Goal: Task Accomplishment & Management: Manage account settings

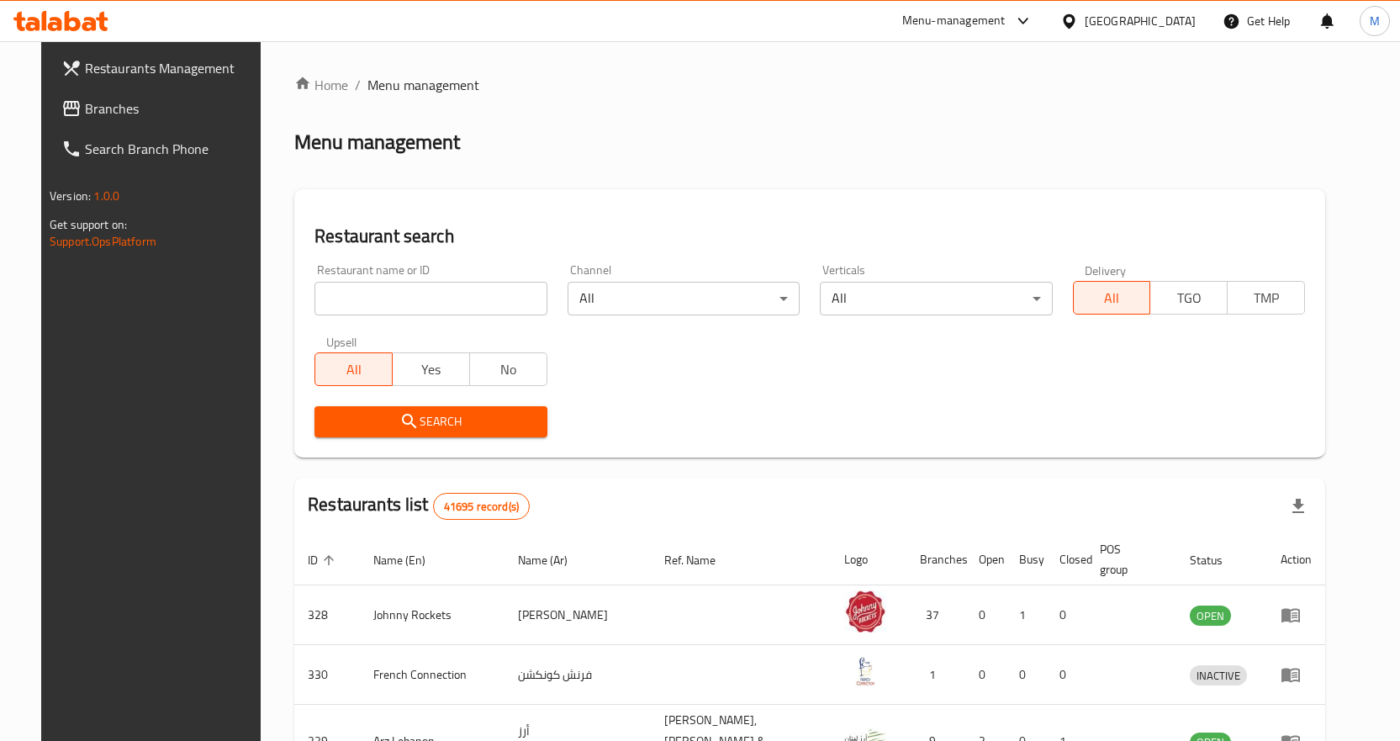
click at [1135, 3] on div "United Arab Emirates" at bounding box center [1128, 21] width 162 height 40
click at [1133, 18] on div "United Arab Emirates" at bounding box center [1139, 21] width 111 height 18
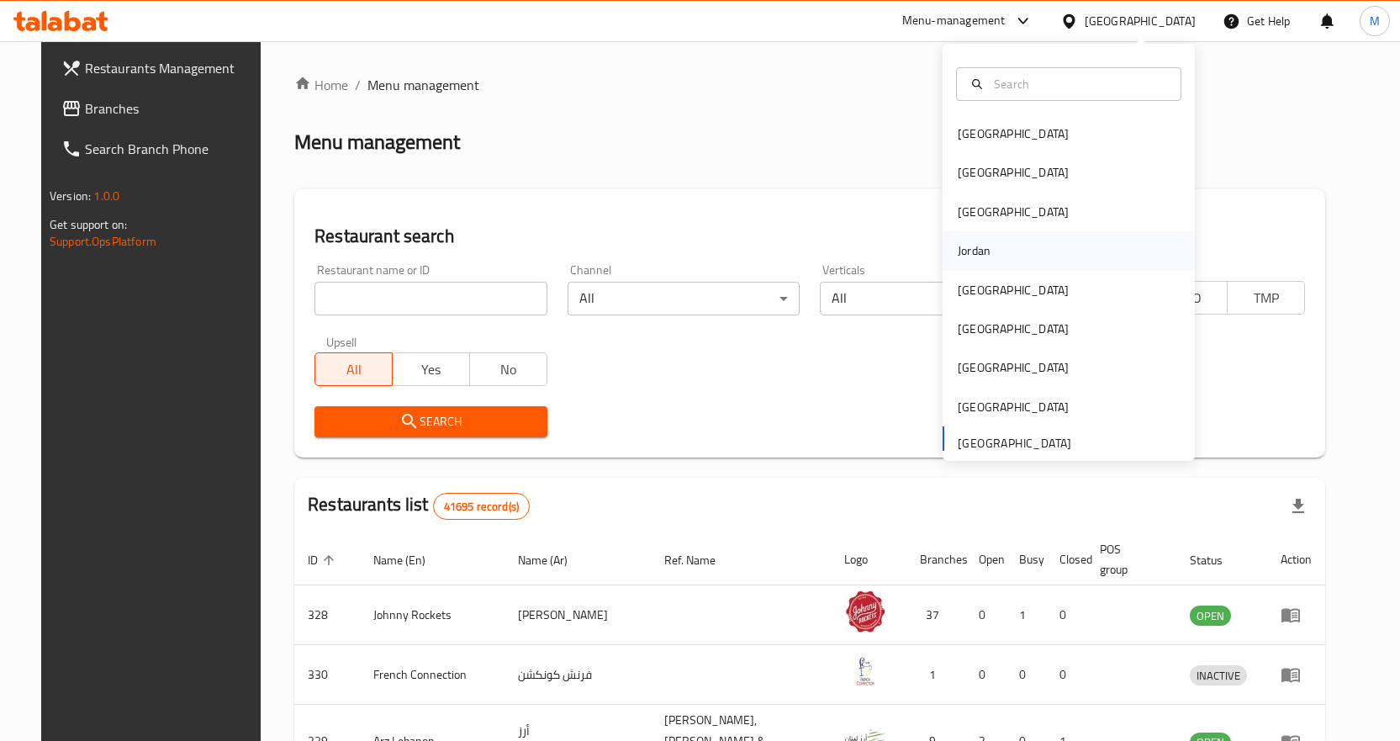
click at [974, 248] on div "Jordan" at bounding box center [973, 250] width 33 height 18
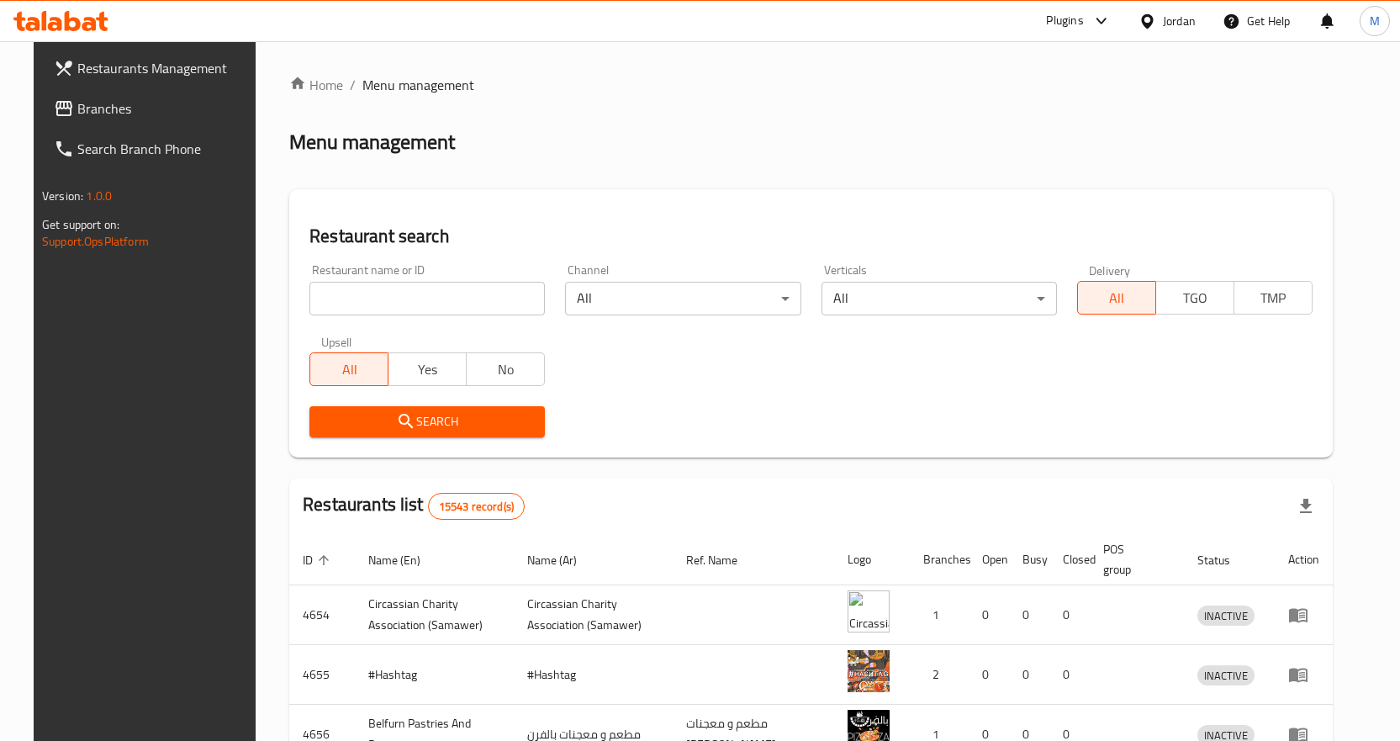
click at [471, 313] on input "search" at bounding box center [426, 299] width 235 height 34
paste input "778558"
type input "778558"
click button "Search" at bounding box center [426, 421] width 235 height 31
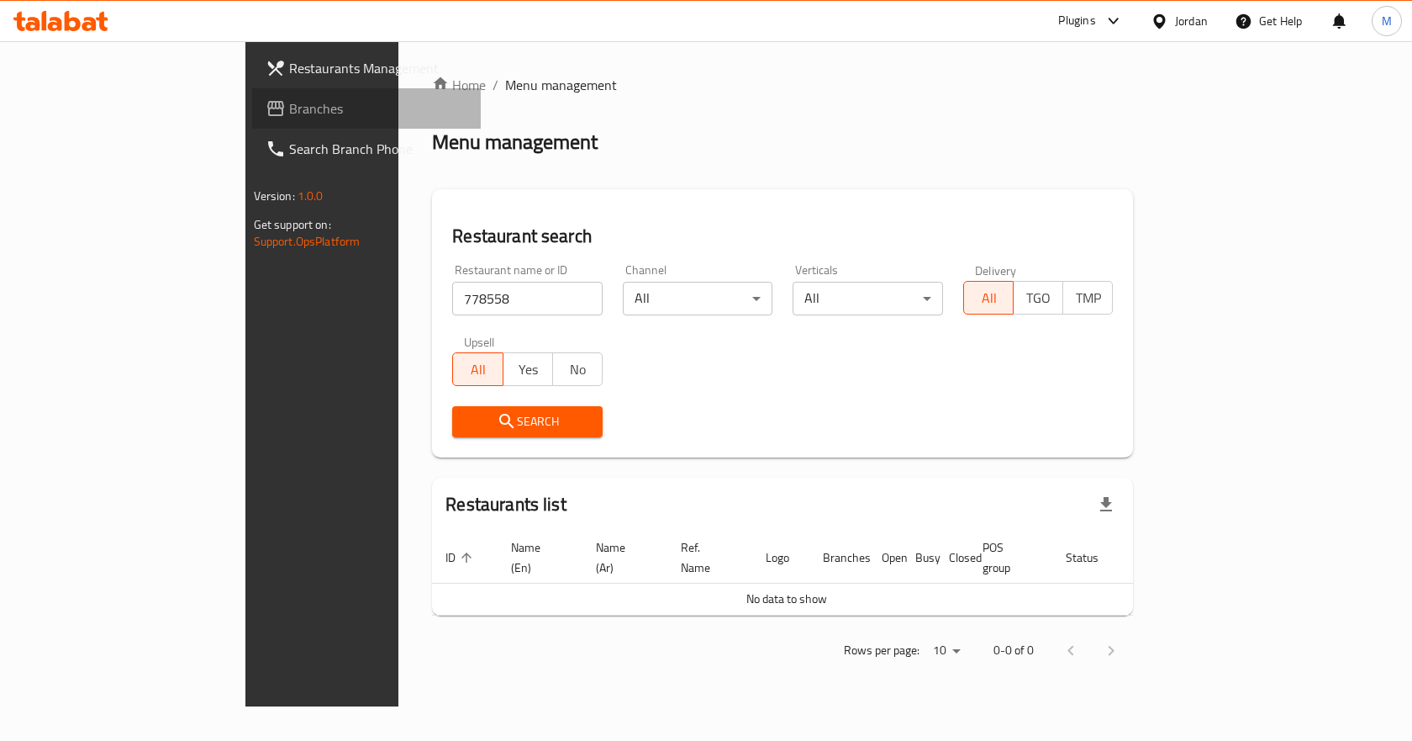
click at [252, 89] on link "Branches" at bounding box center [366, 108] width 229 height 40
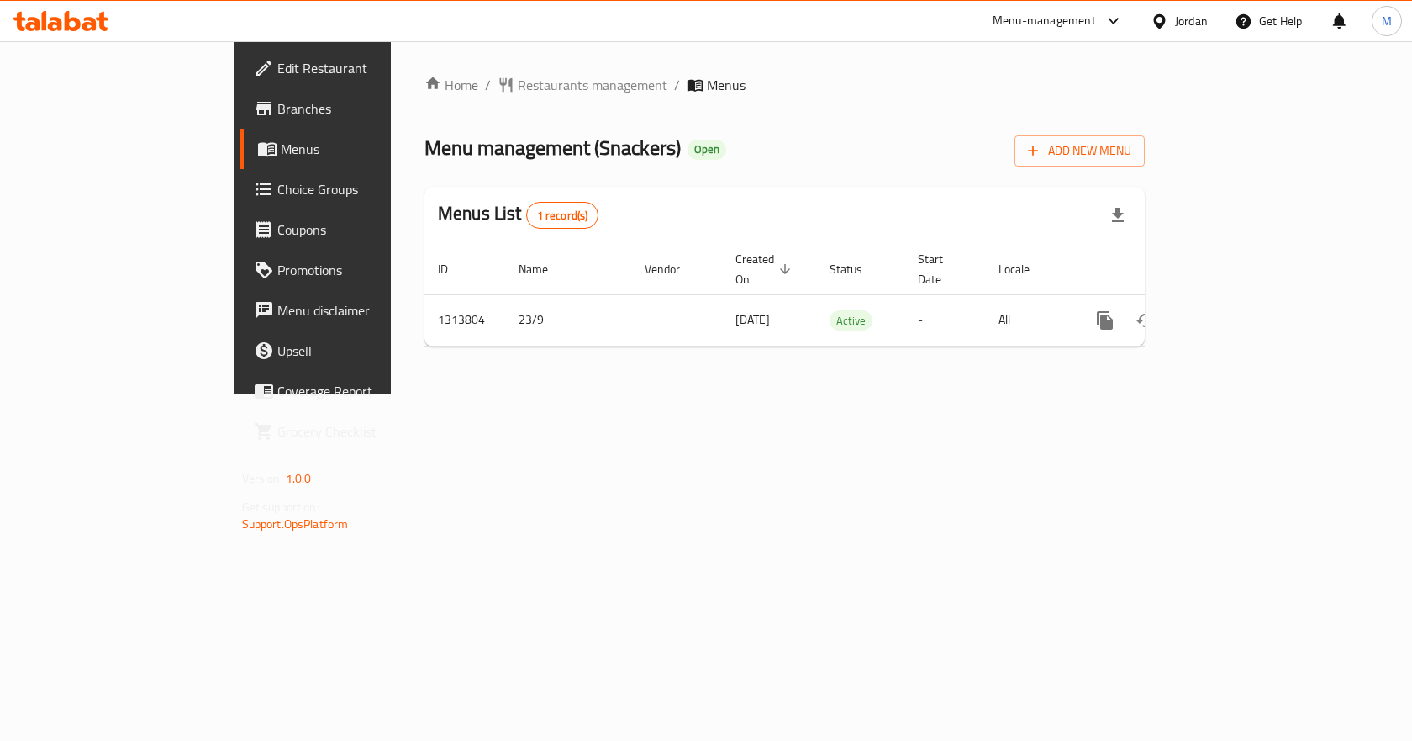
click at [964, 187] on div "Menus List 1 record(s)" at bounding box center [784, 215] width 720 height 57
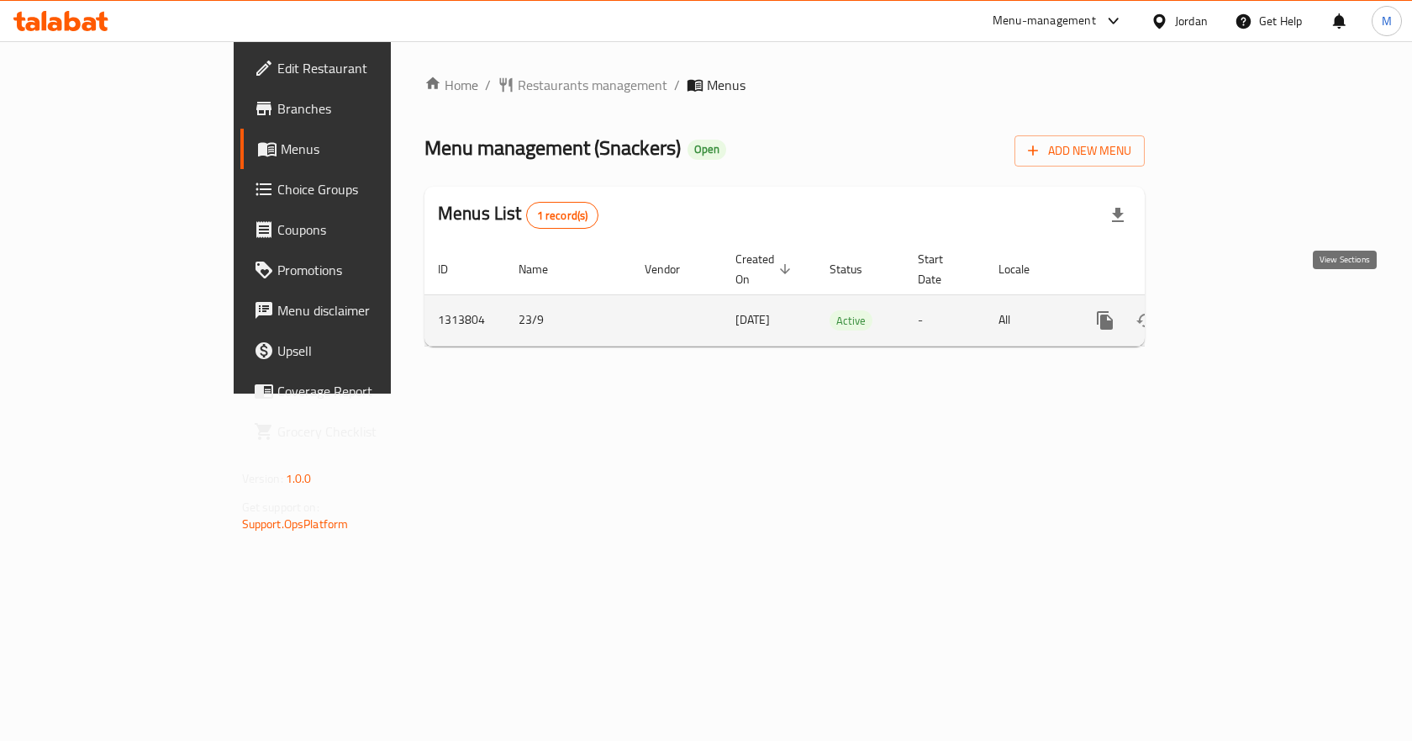
click at [1237, 310] on icon "enhanced table" at bounding box center [1226, 320] width 20 height 20
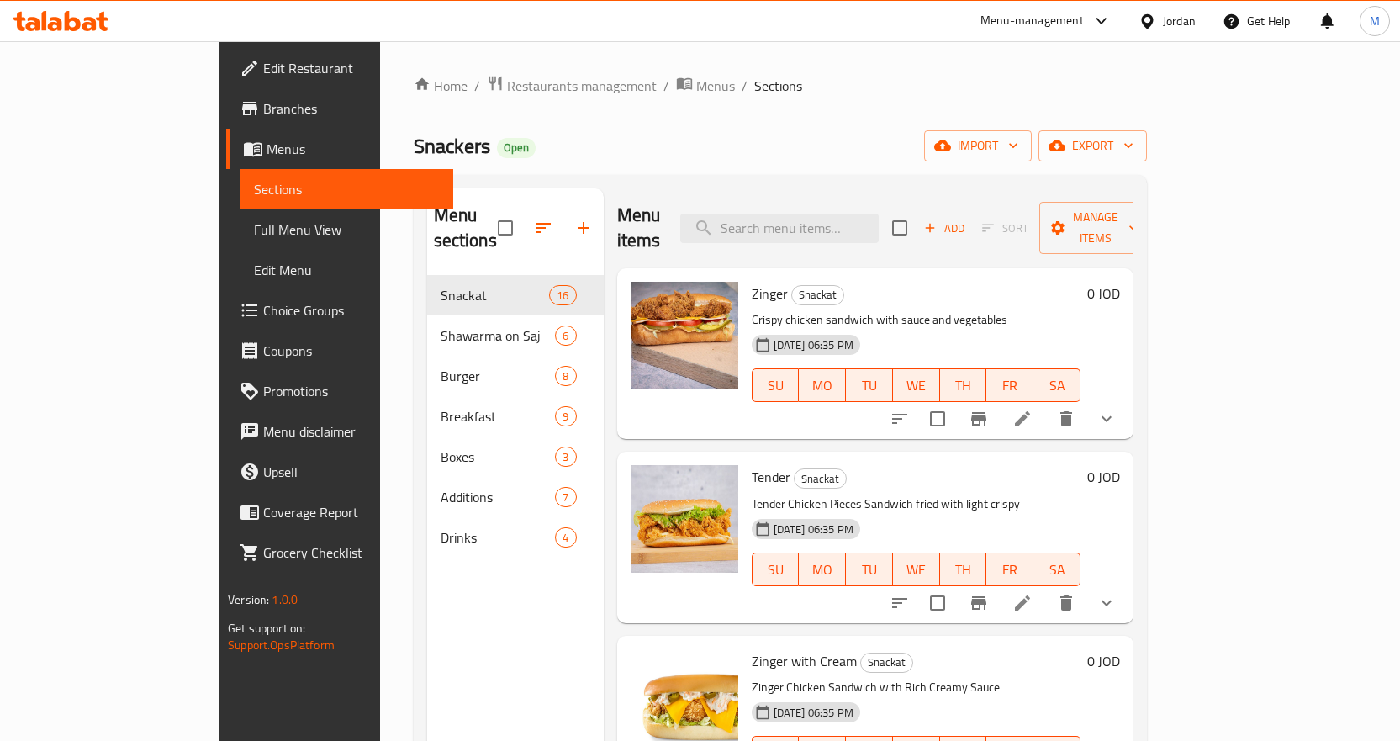
click at [867, 91] on ol "Home / Restaurants management / Menus / Sections" at bounding box center [780, 86] width 733 height 22
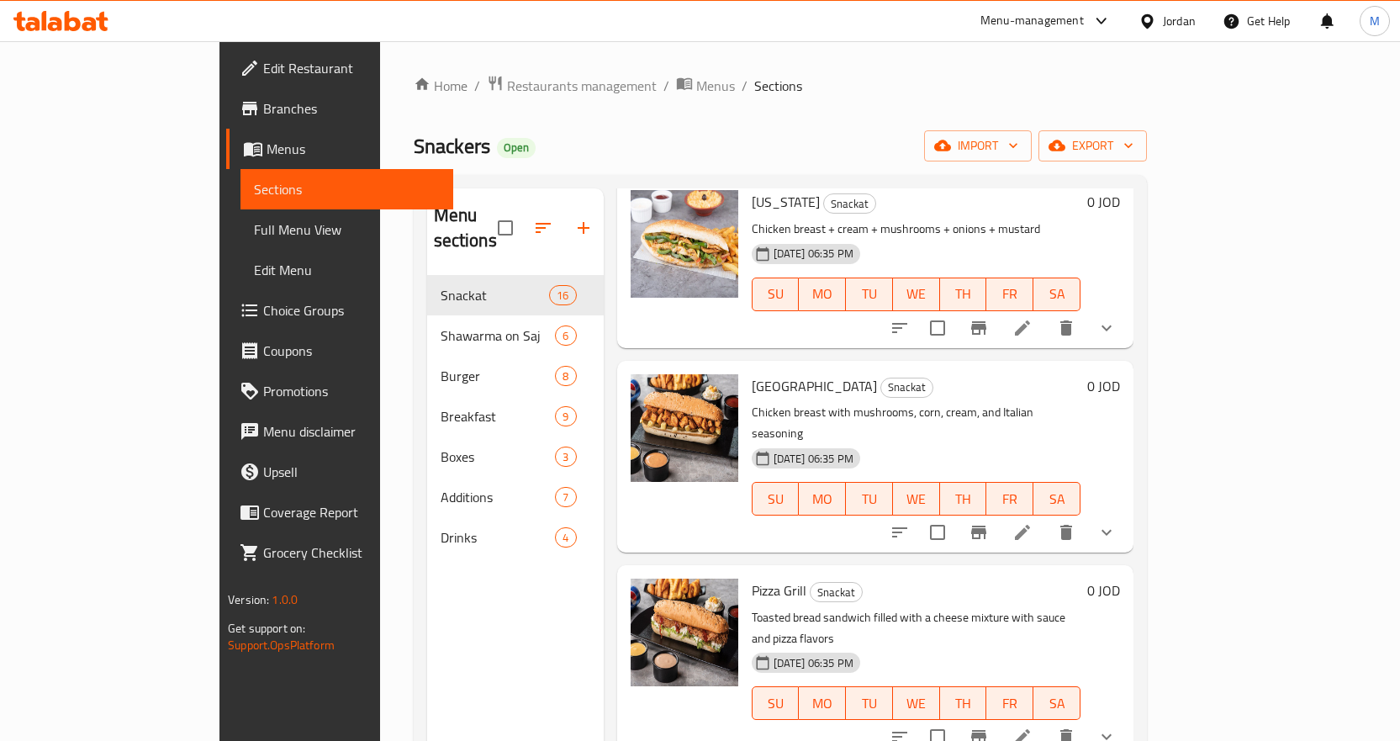
scroll to position [2239, 0]
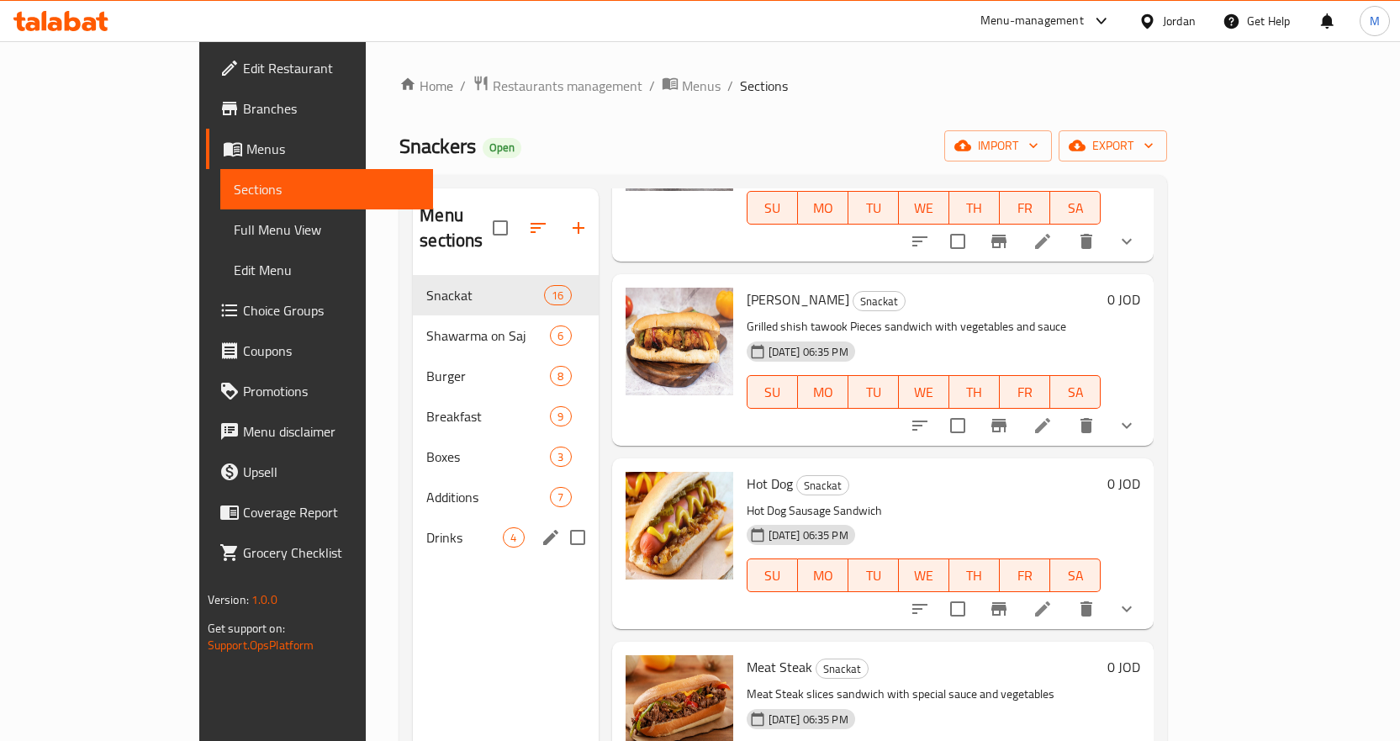
click at [413, 525] on div "Drinks 4" at bounding box center [505, 537] width 185 height 40
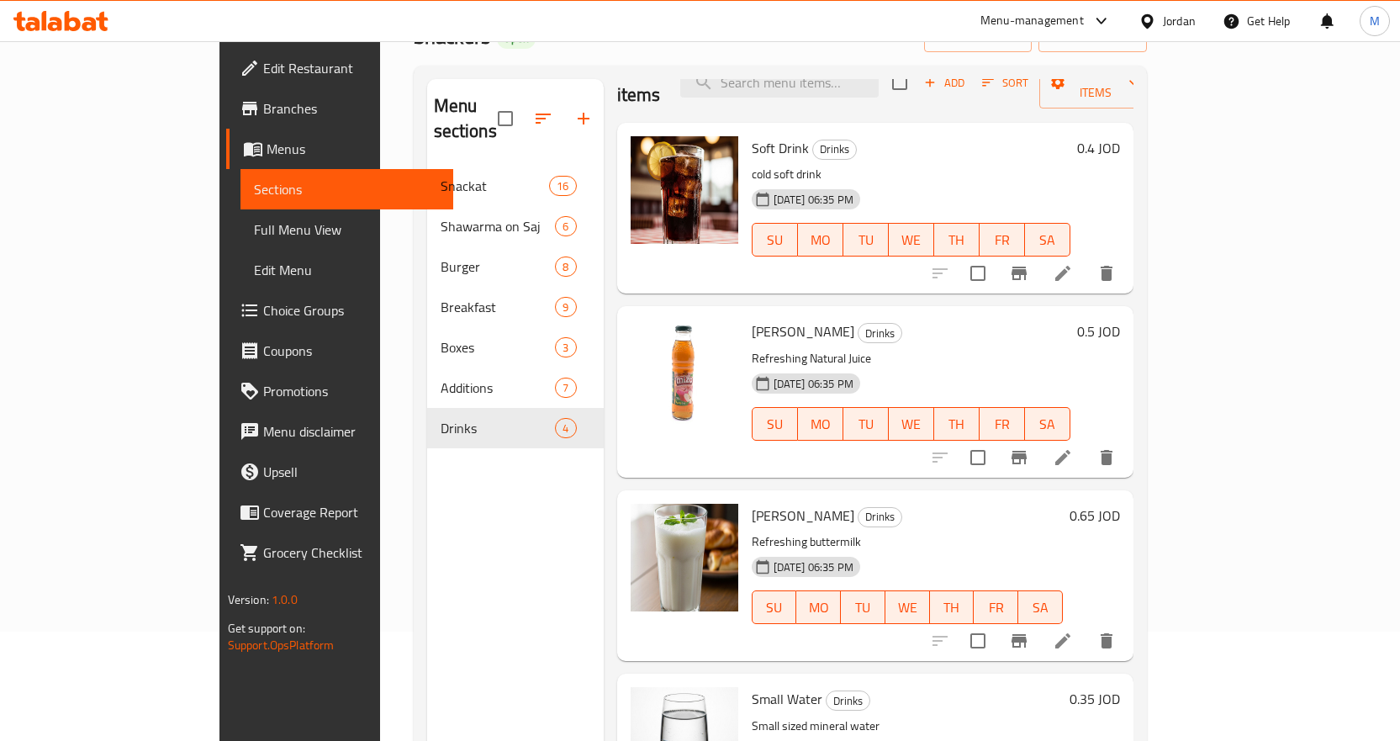
scroll to position [235, 0]
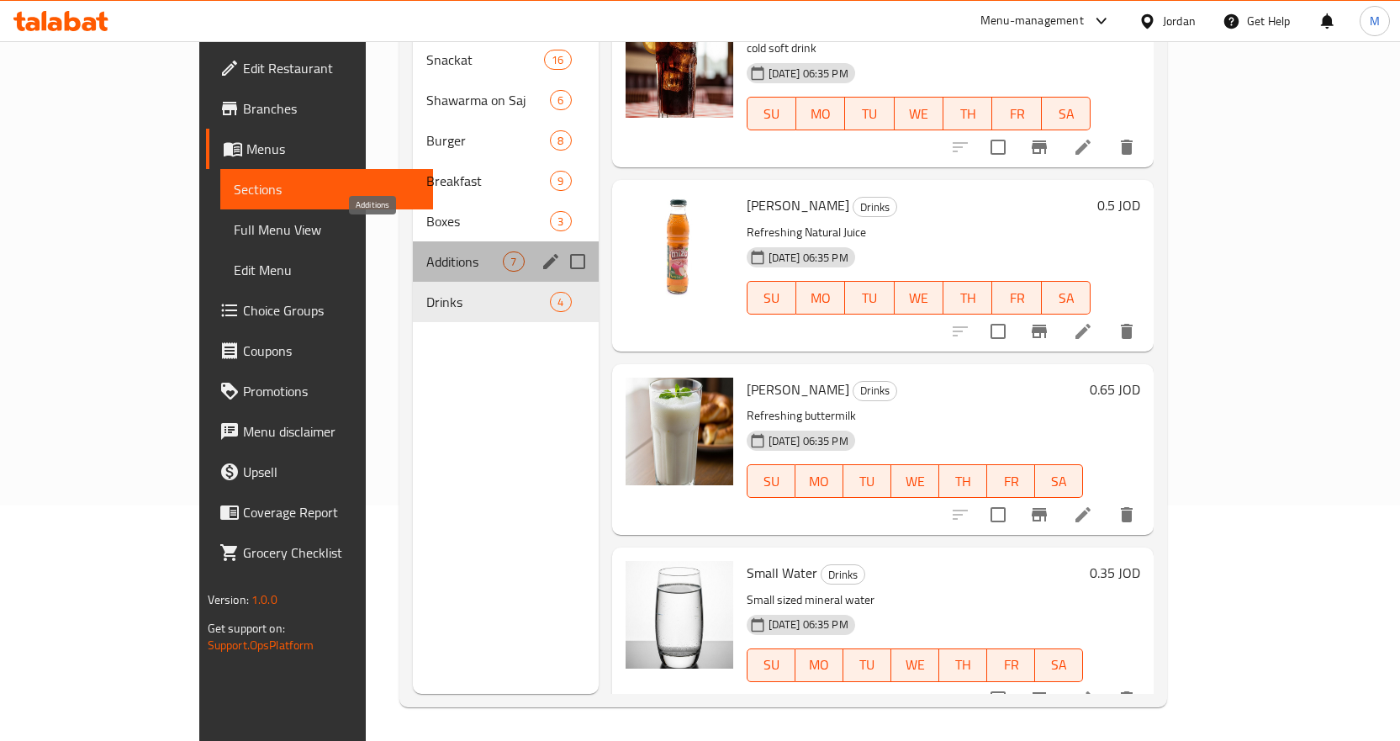
click at [426, 251] on span "Additions" at bounding box center [464, 261] width 76 height 20
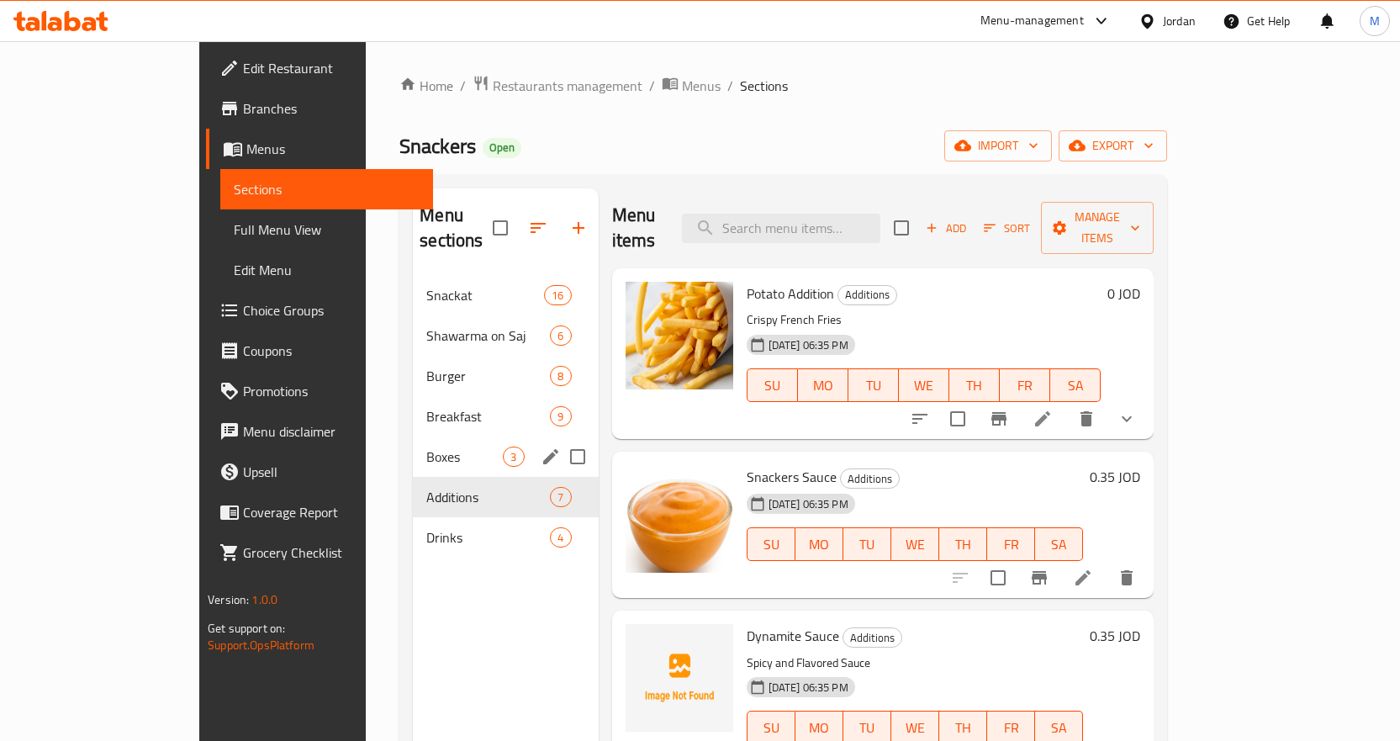
click at [426, 446] on span "Boxes" at bounding box center [464, 456] width 76 height 20
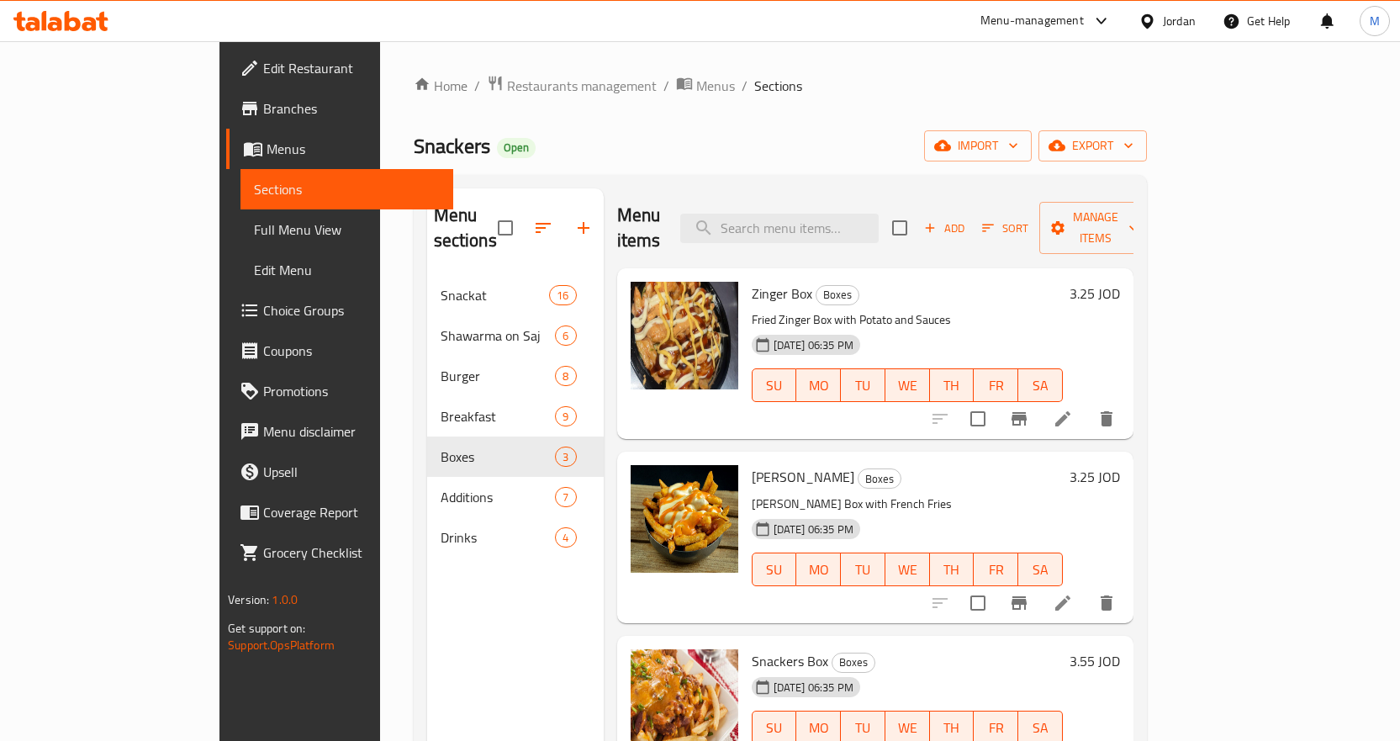
click at [414, 145] on span "Snackers" at bounding box center [452, 146] width 76 height 38
drag, startPoint x: 294, startPoint y: 145, endPoint x: 279, endPoint y: 145, distance: 15.2
click at [414, 145] on span "Snackers" at bounding box center [452, 146] width 76 height 38
copy span "Snackers"
